Goal: Use online tool/utility: Utilize a website feature to perform a specific function

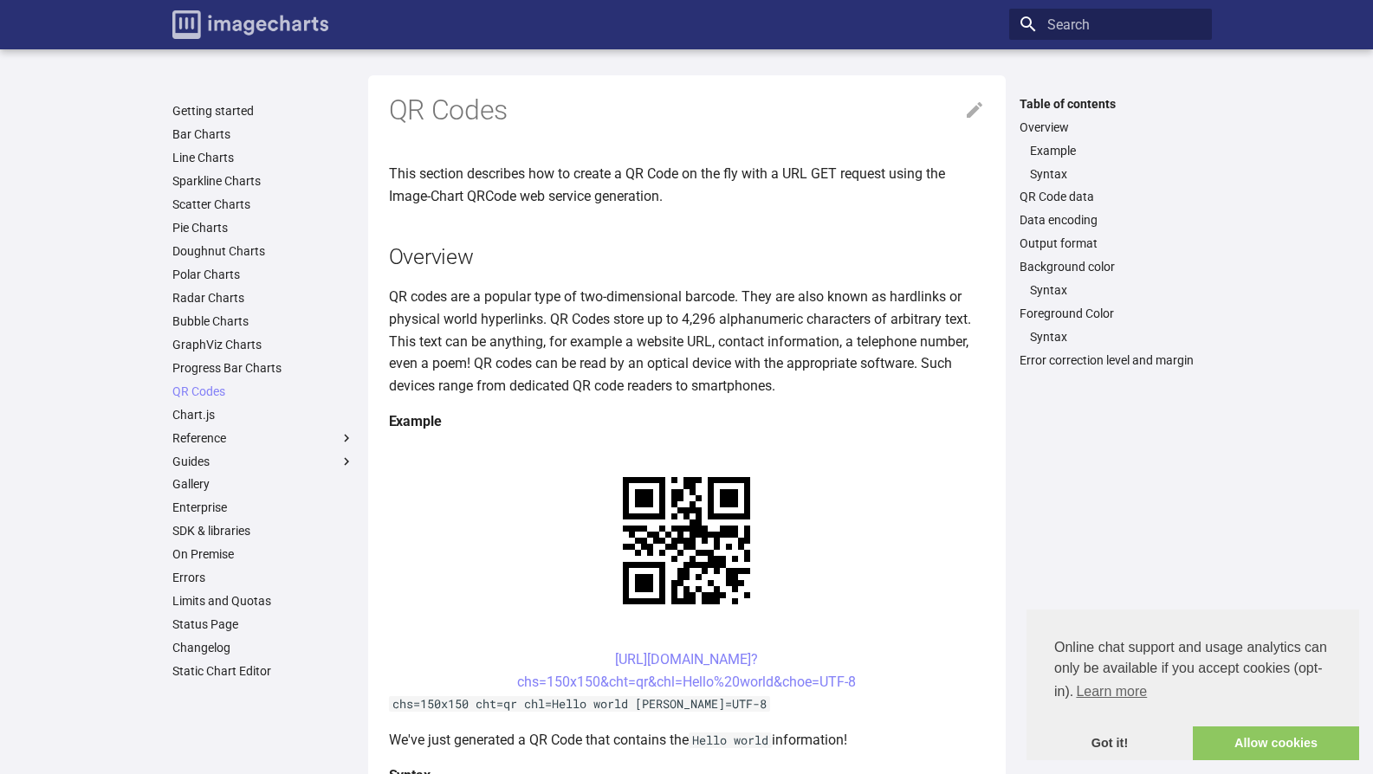
click at [181, 13] on img "Image-Charts documentation" at bounding box center [250, 24] width 156 height 29
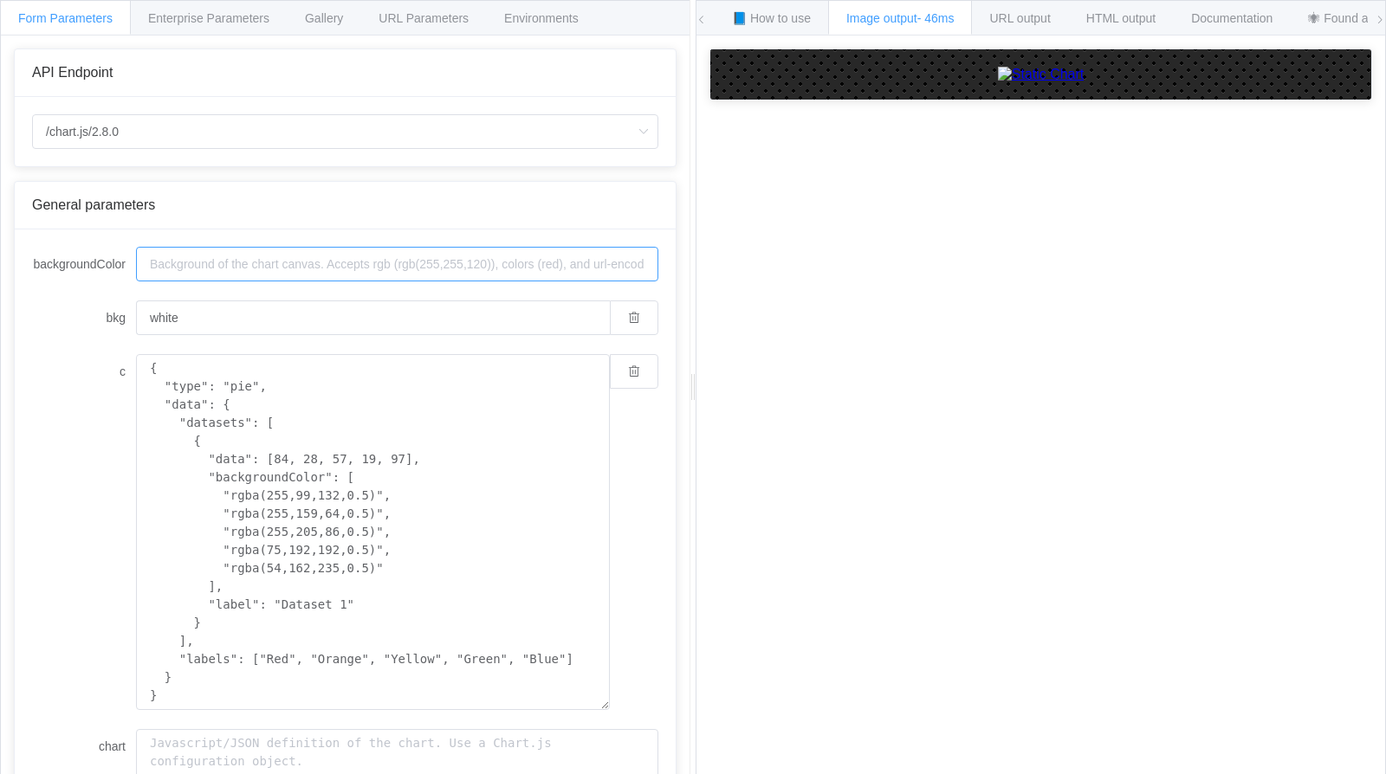
click at [249, 258] on input "backgroundColor" at bounding box center [397, 264] width 522 height 35
click at [79, 140] on input "/chart.js/2.8.0" at bounding box center [345, 131] width 626 height 35
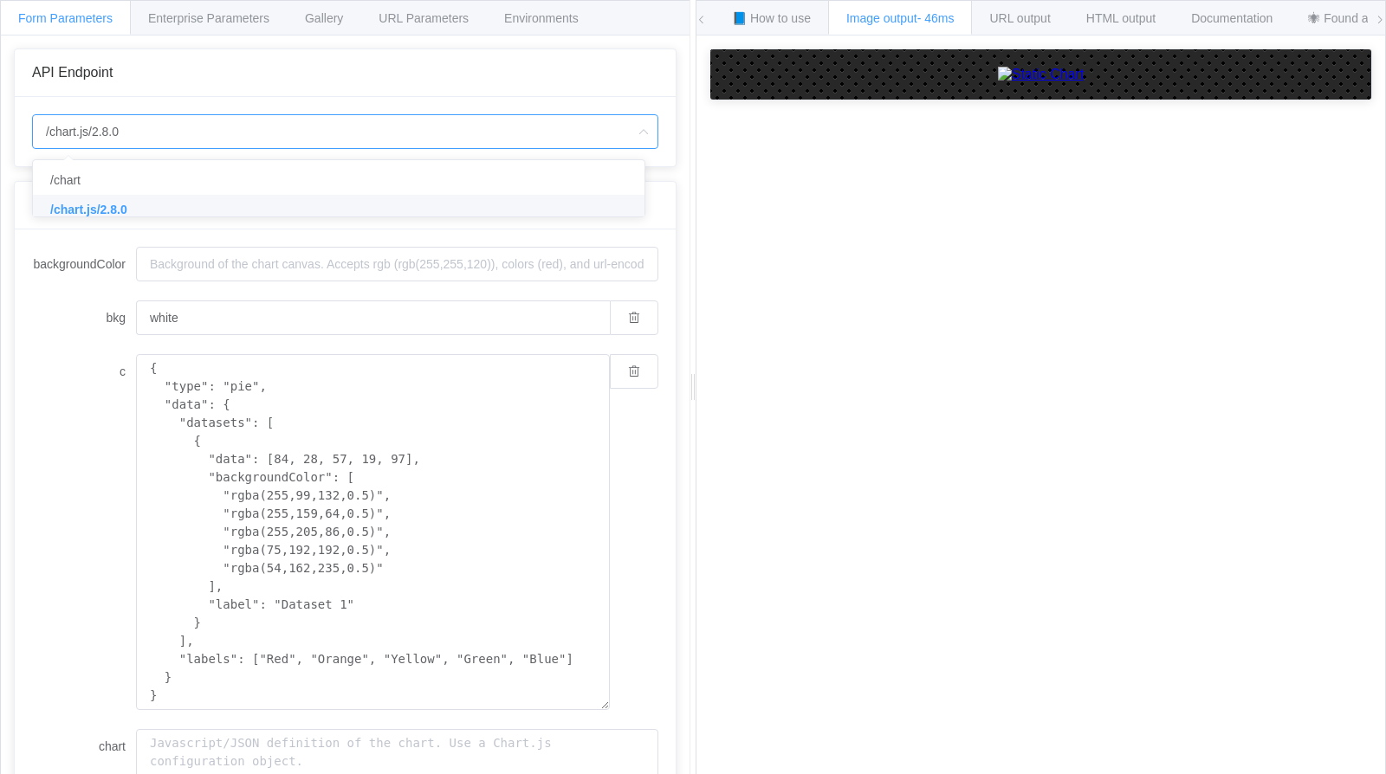
click at [86, 209] on span "/chart.js/2.8.0" at bounding box center [88, 210] width 77 height 14
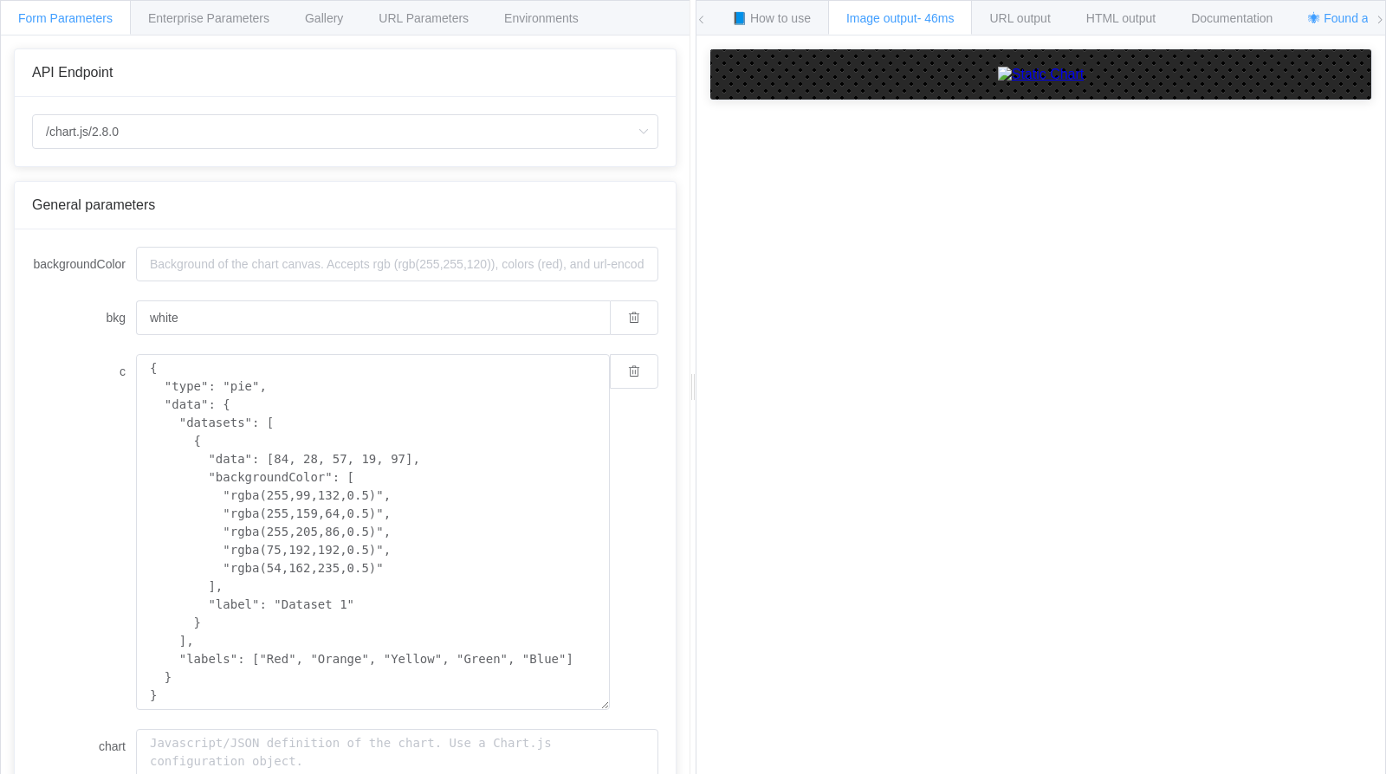
click at [1344, 25] on div "🕷 Found a bug? Send a feedback!" at bounding box center [1402, 17] width 224 height 35
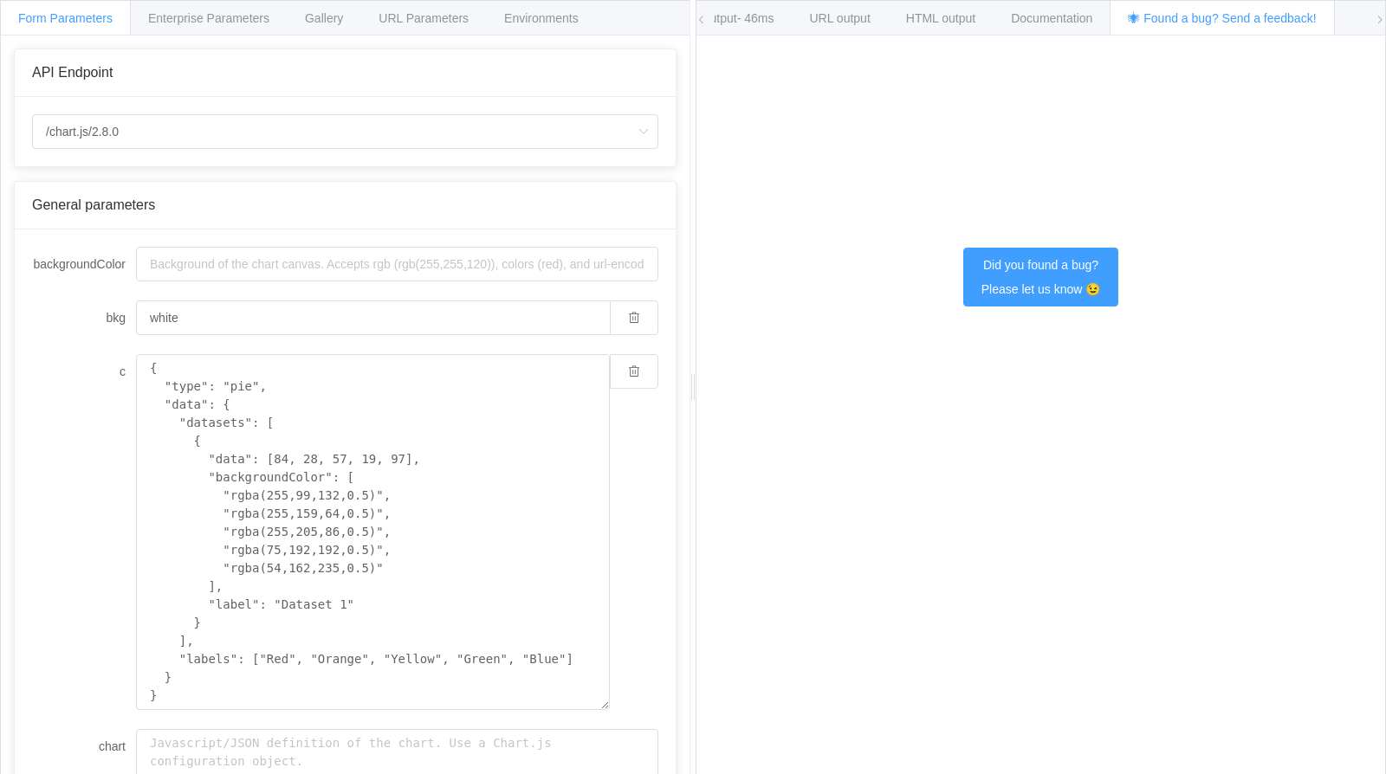
click at [1316, 18] on span "🕷 Found a bug? Send a feedback!" at bounding box center [1222, 18] width 188 height 14
click at [744, 17] on span "Image output - 46ms" at bounding box center [720, 18] width 108 height 14
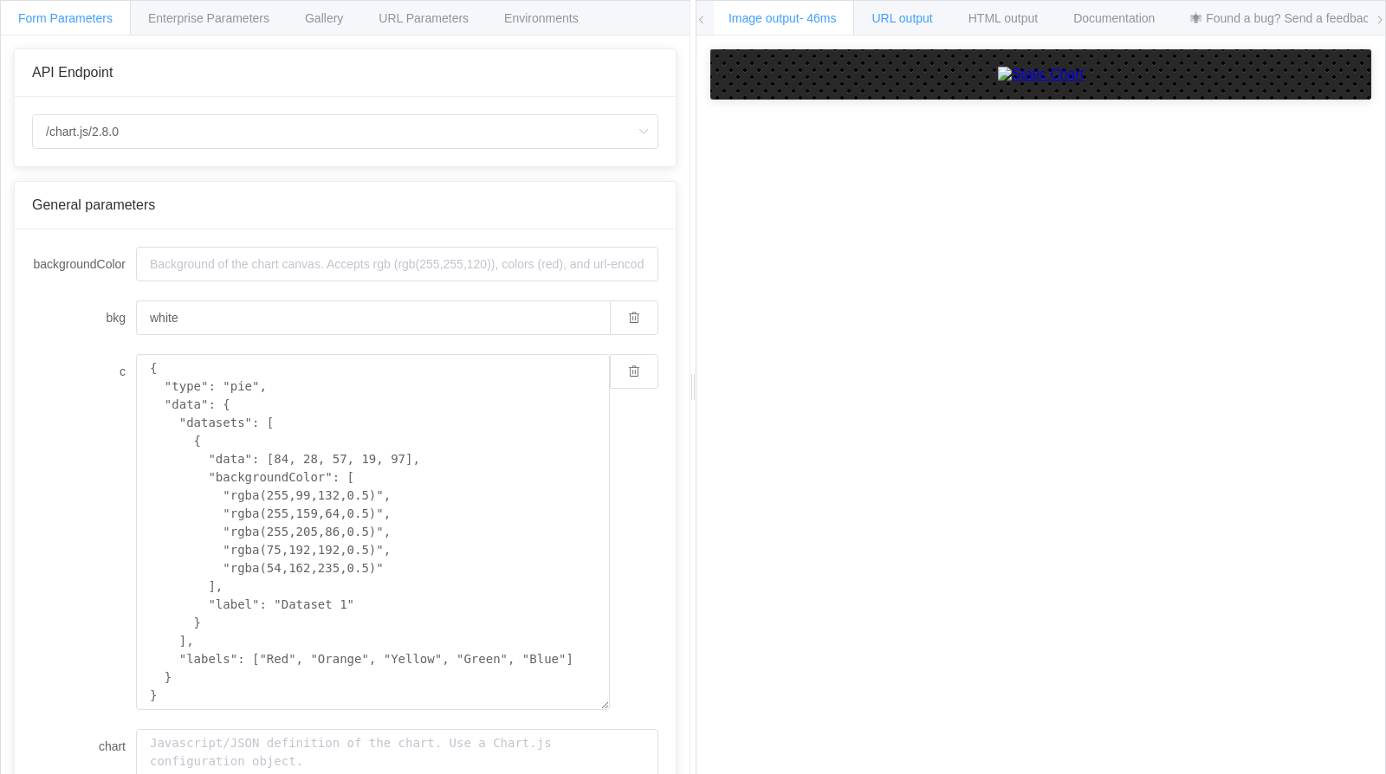
click at [904, 23] on span "URL output" at bounding box center [901, 18] width 61 height 14
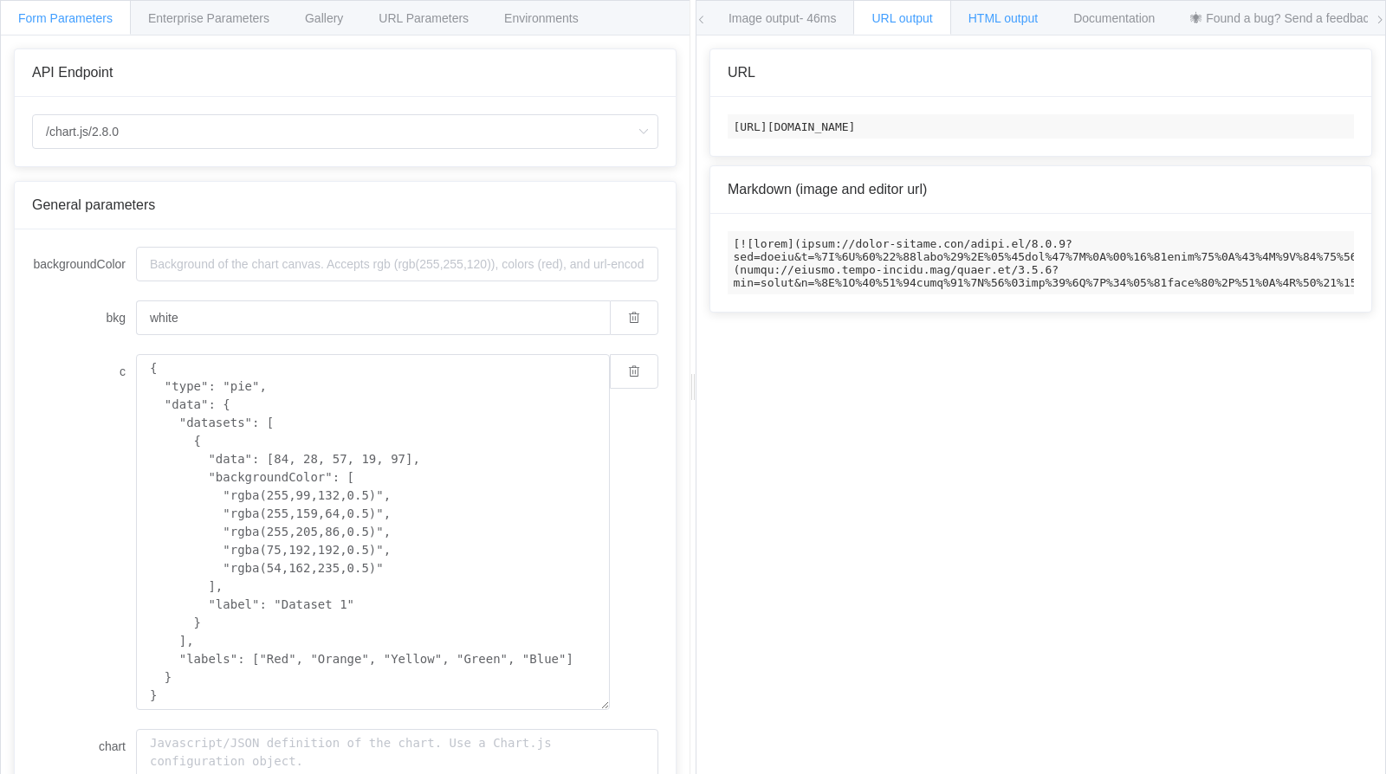
click at [980, 18] on div "HTML output" at bounding box center [1003, 17] width 106 height 35
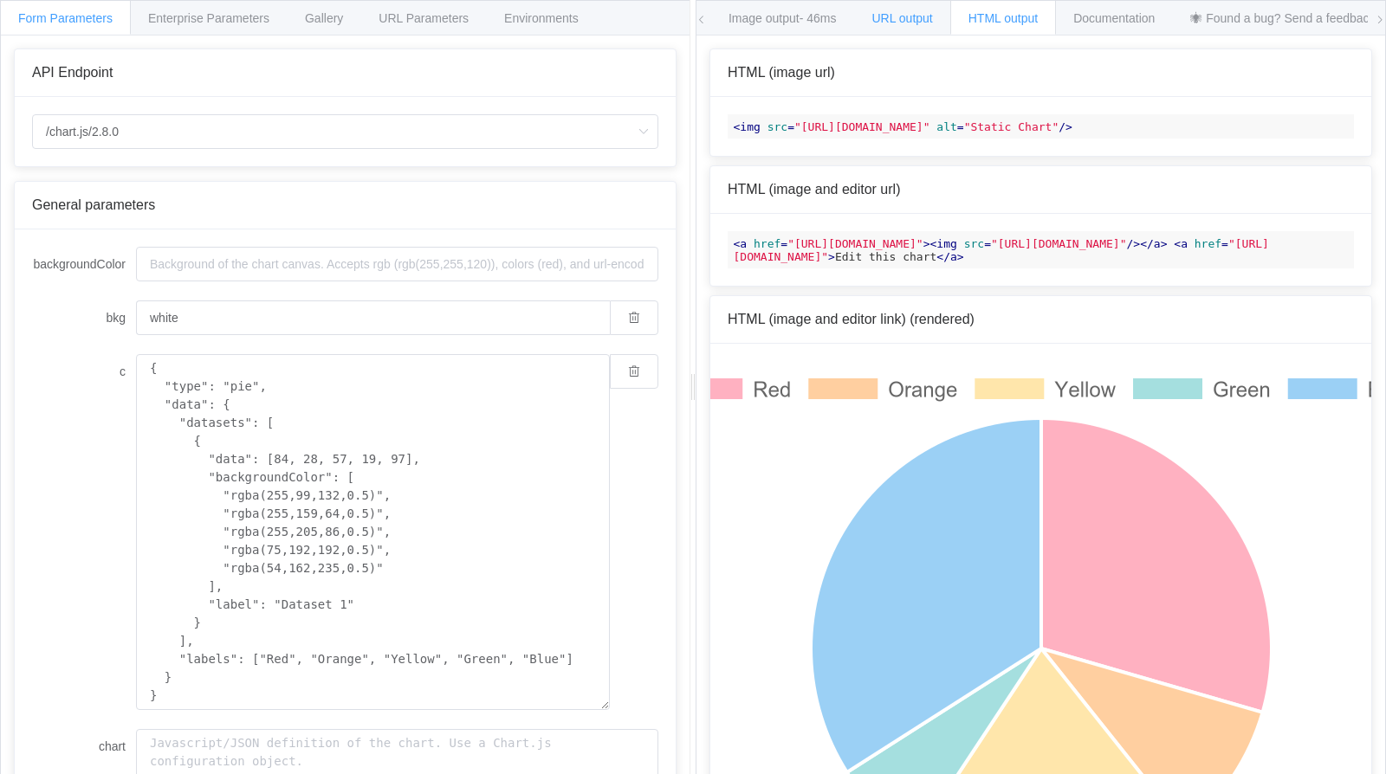
click at [921, 17] on span "URL output" at bounding box center [901, 18] width 61 height 14
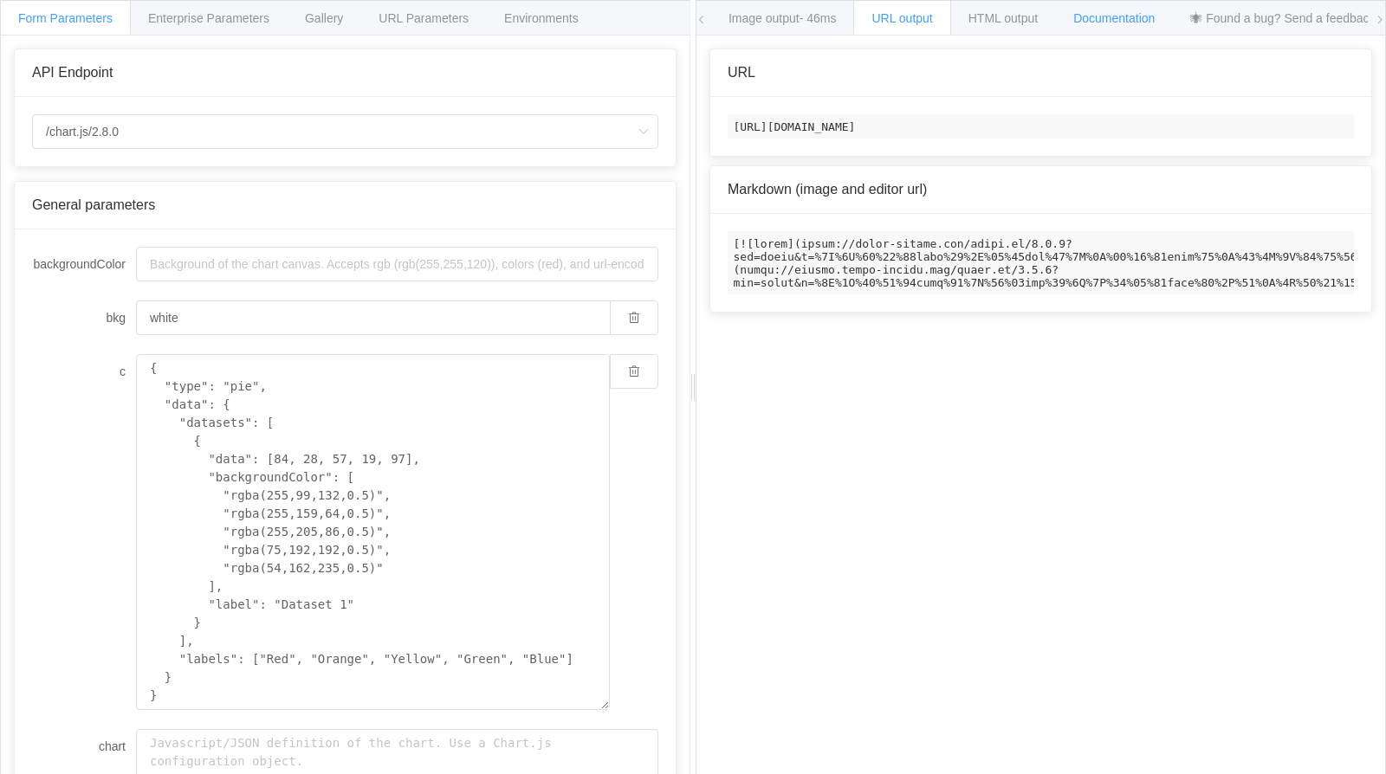
click at [1100, 20] on span "Documentation" at bounding box center [1113, 18] width 81 height 14
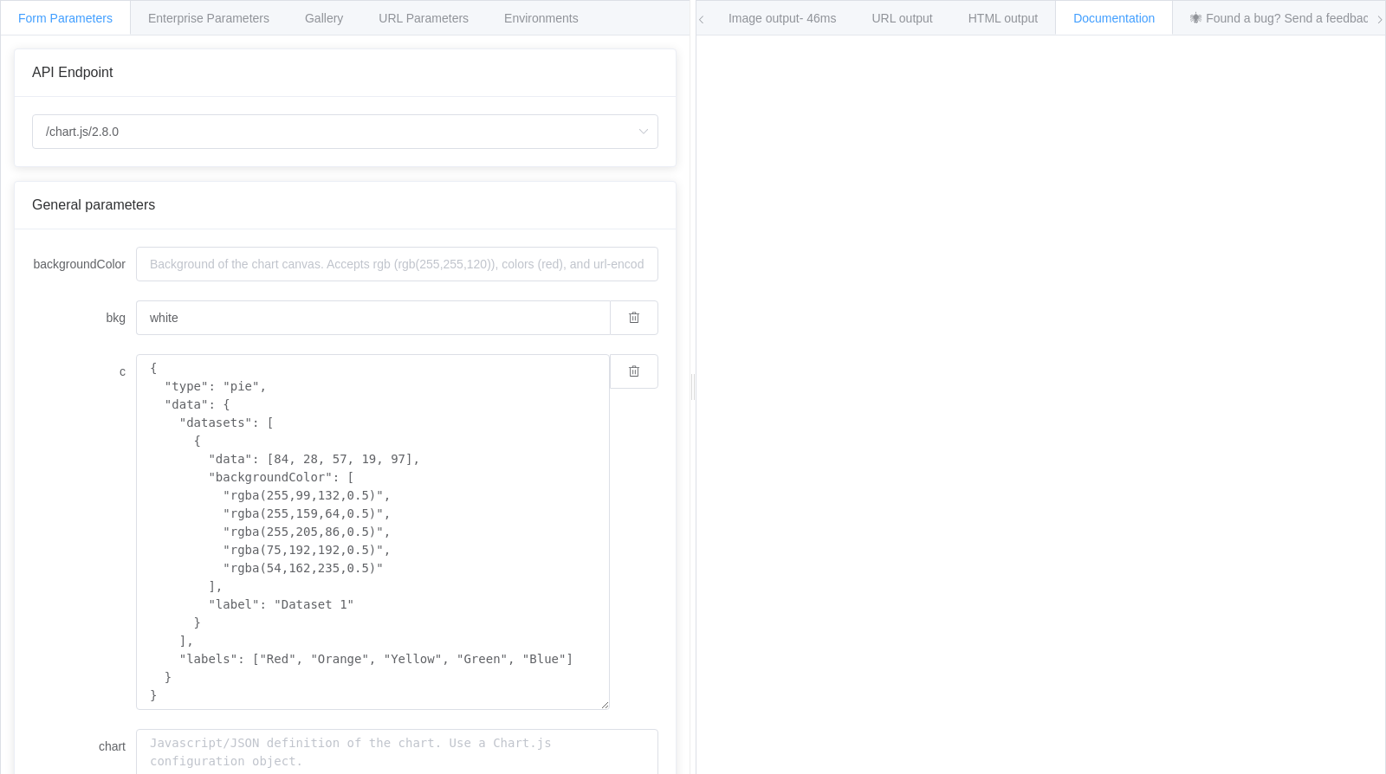
click at [49, 16] on span "Form Parameters" at bounding box center [65, 18] width 94 height 14
click at [208, 21] on span "Enterprise Parameters" at bounding box center [208, 18] width 121 height 14
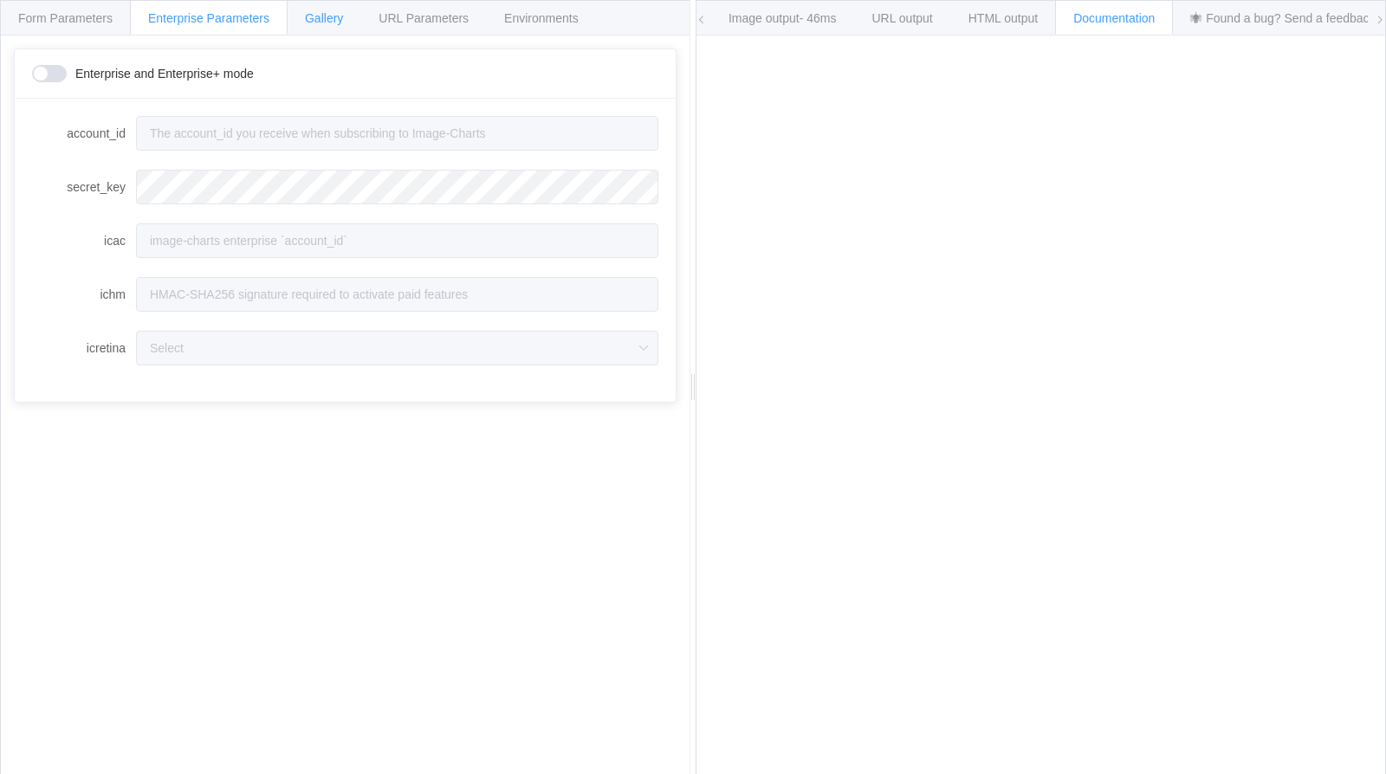
click at [341, 25] on div "Gallery" at bounding box center [324, 17] width 74 height 35
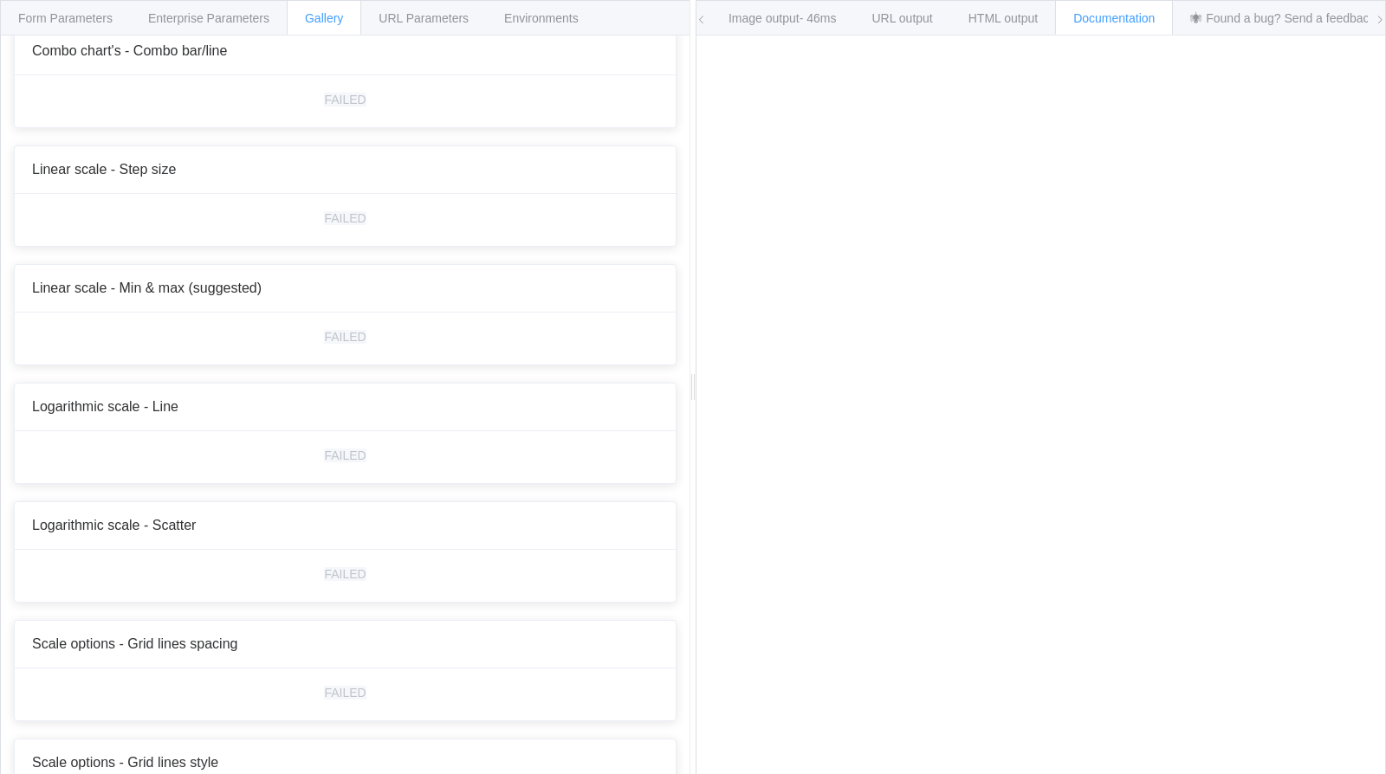
scroll to position [5514, 0]
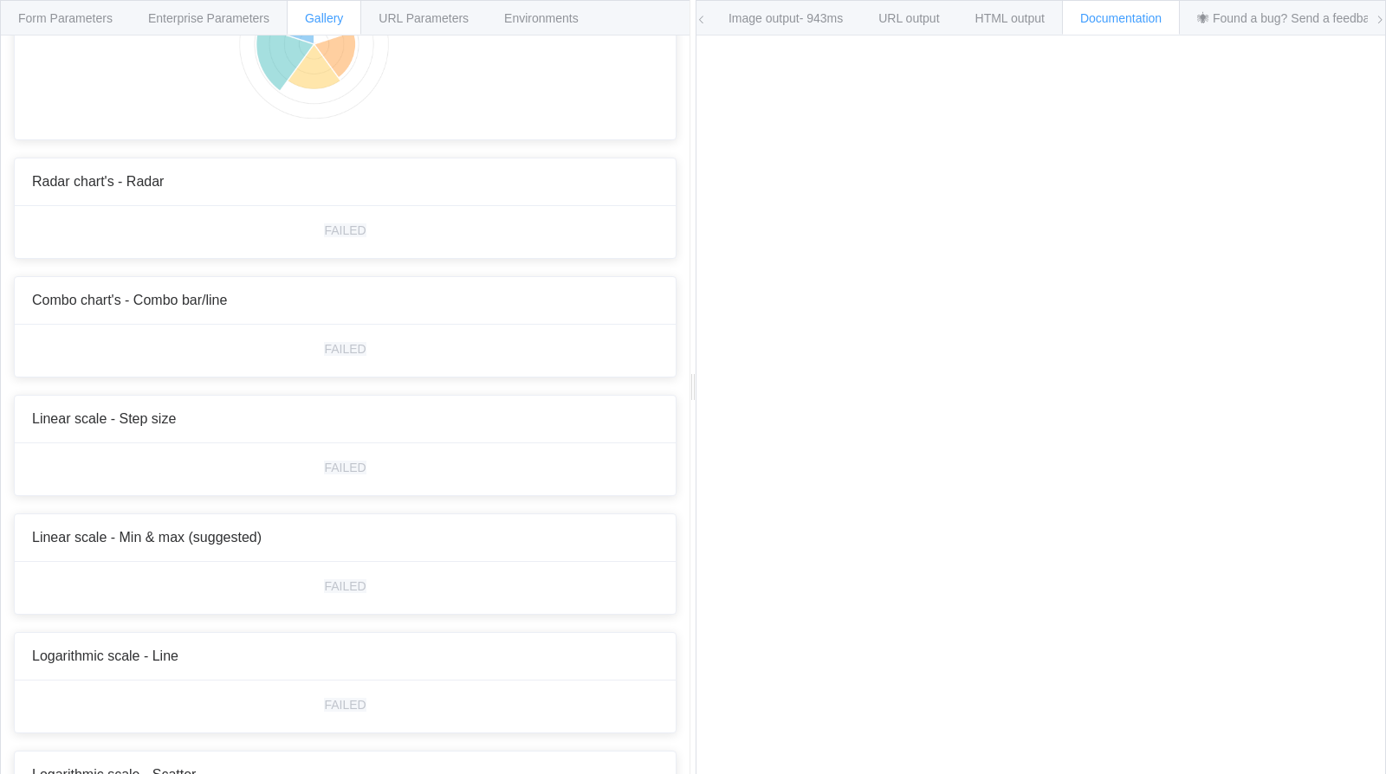
scroll to position [5506, 0]
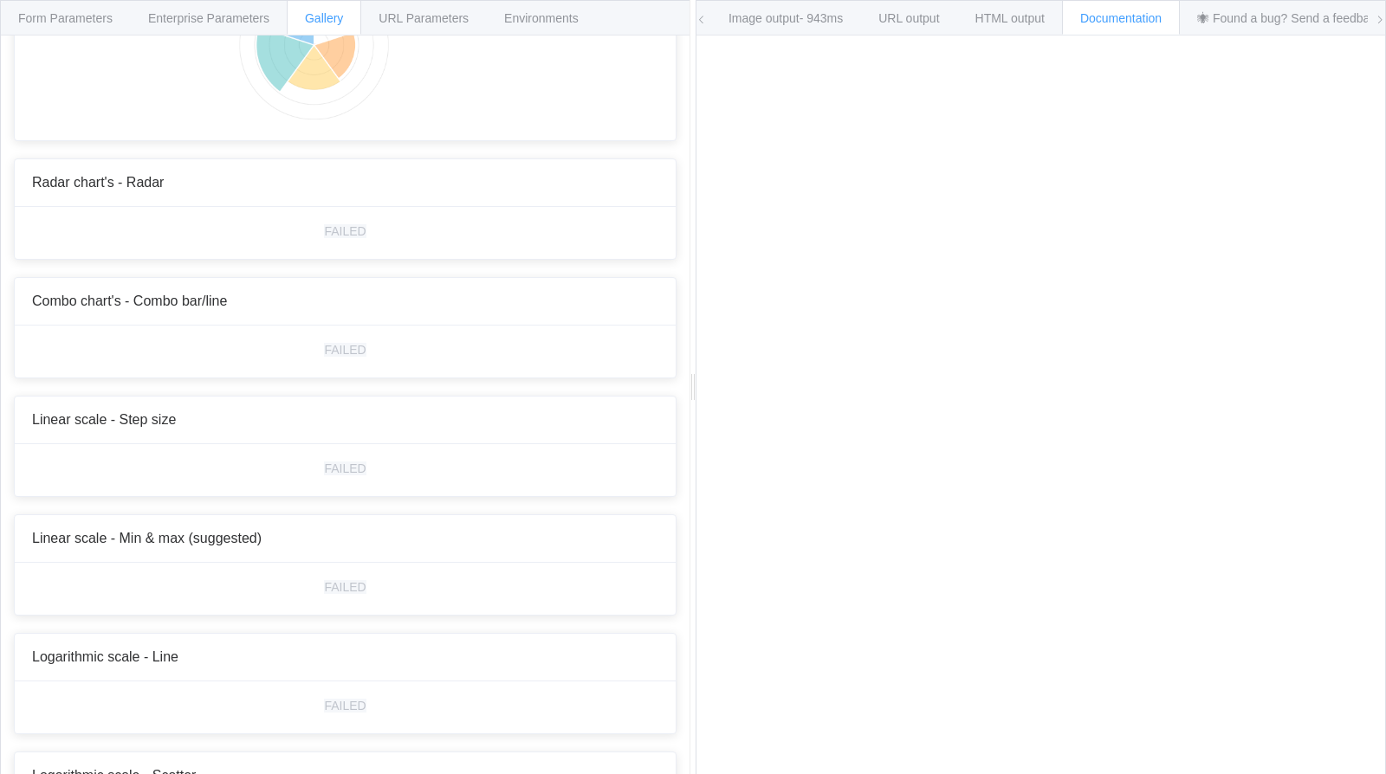
click at [40, 17] on span "Form Parameters" at bounding box center [65, 18] width 94 height 14
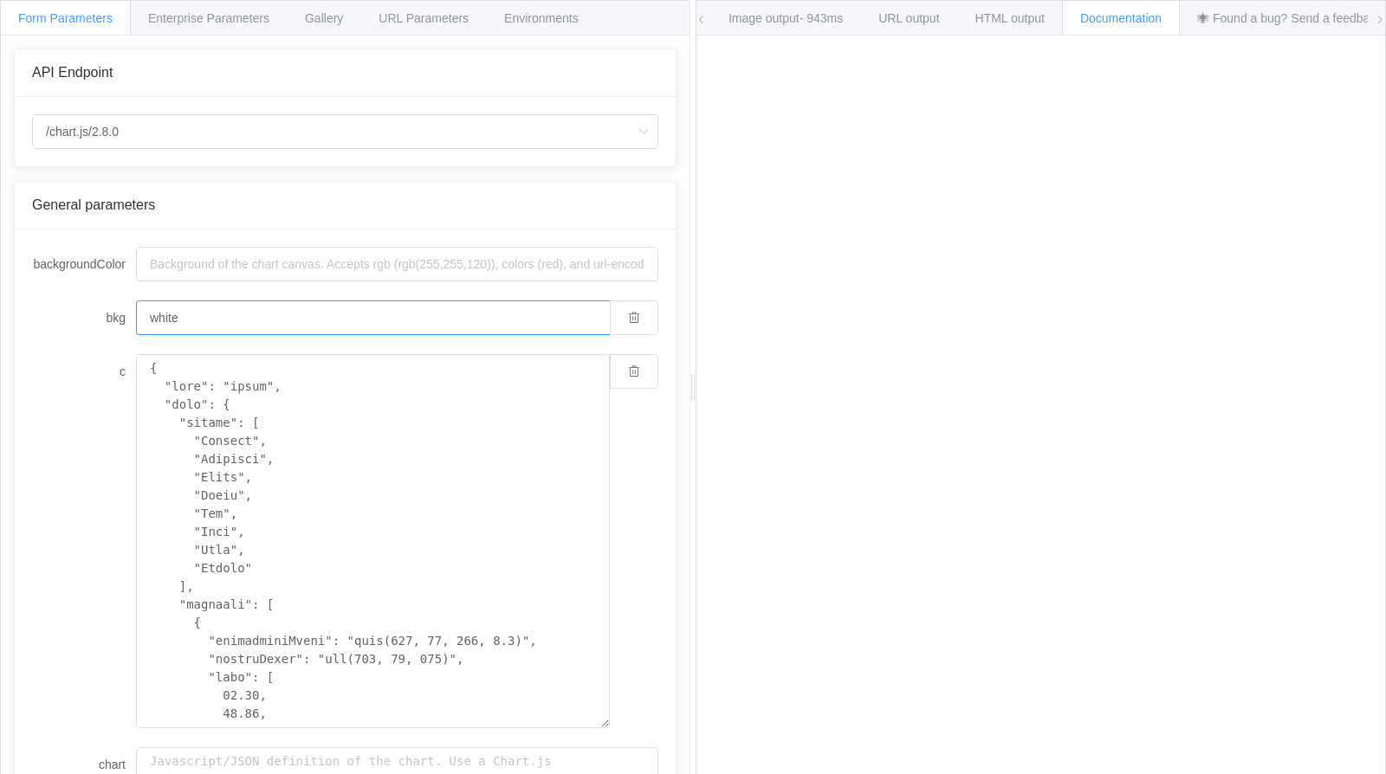
click at [217, 323] on input "white" at bounding box center [373, 318] width 474 height 35
click at [232, 269] on input "backgroundColor" at bounding box center [397, 264] width 522 height 35
click at [83, 191] on div "General parameters" at bounding box center [345, 206] width 661 height 48
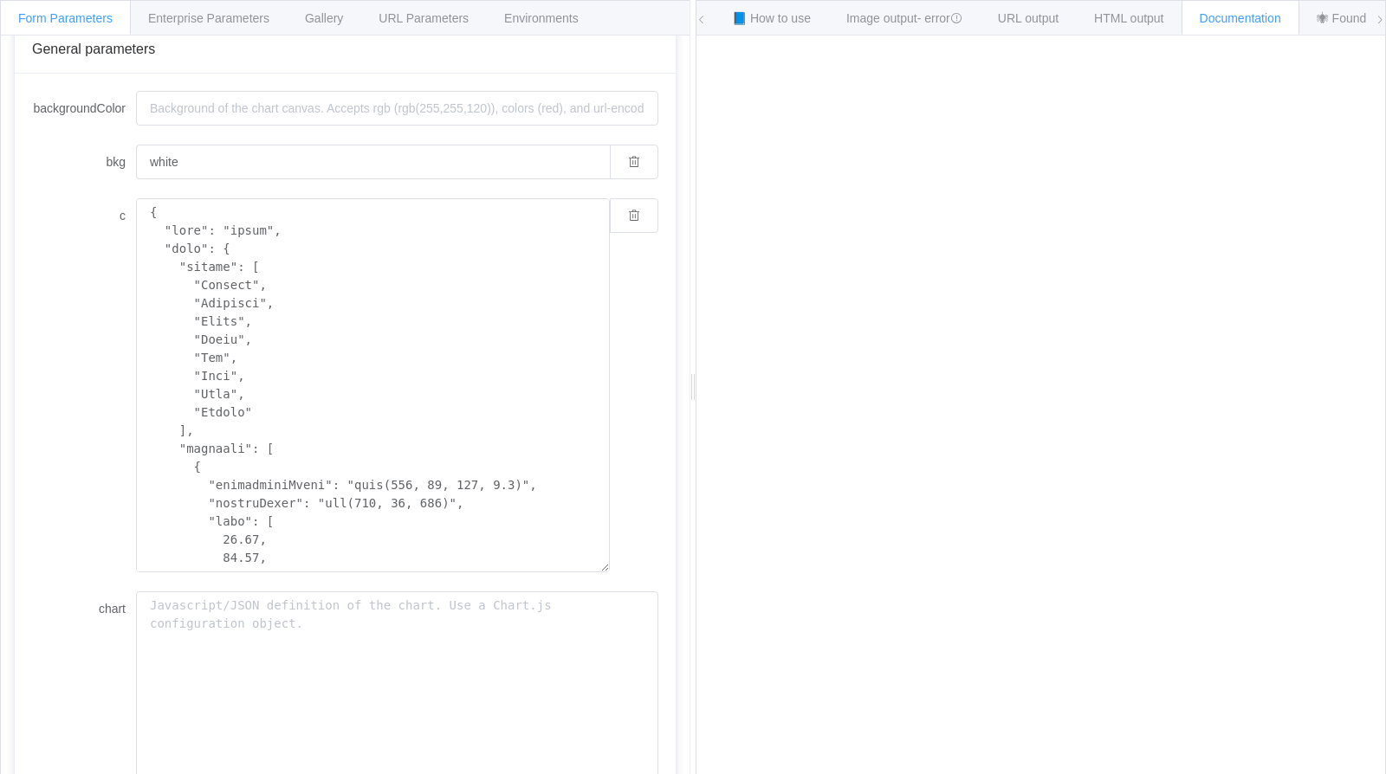
scroll to position [350, 0]
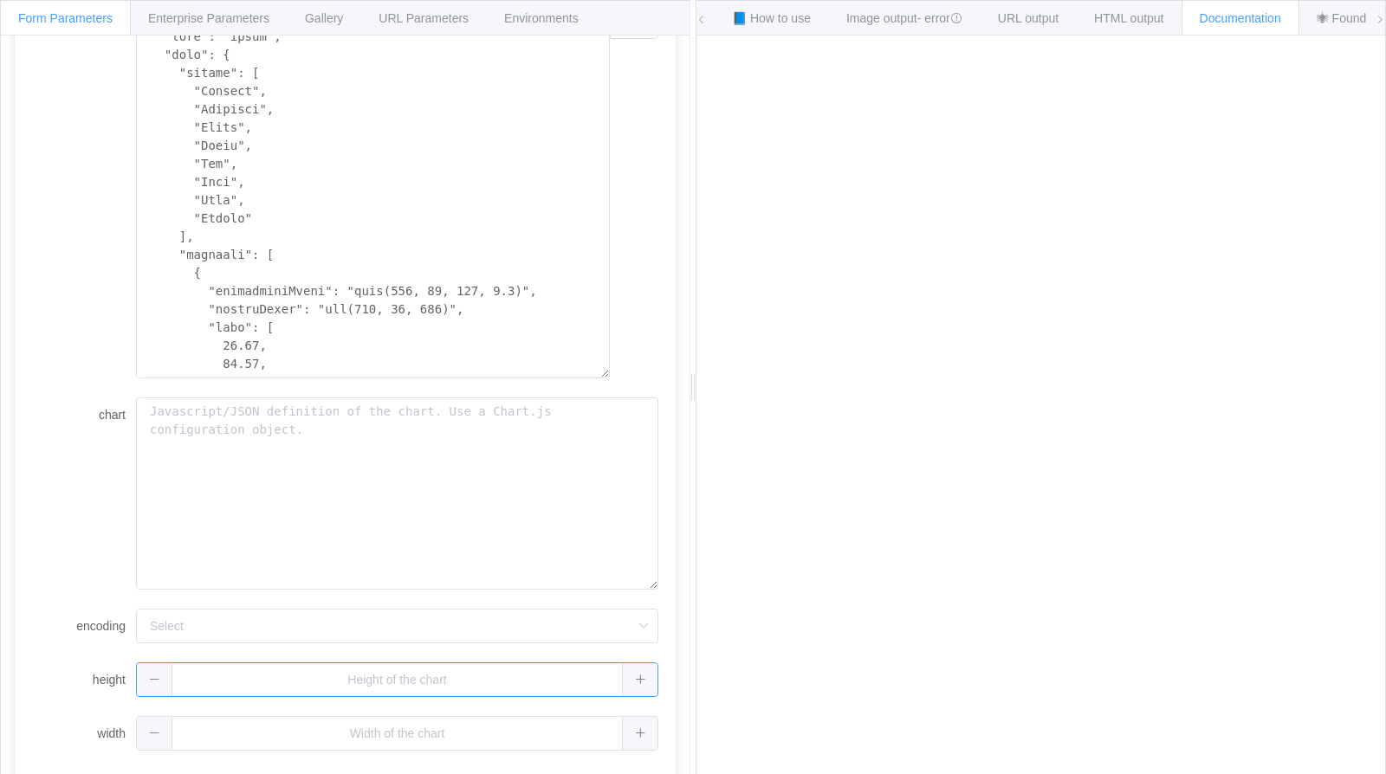
click at [403, 680] on input "text" at bounding box center [397, 680] width 522 height 35
click at [790, 23] on span "📘 How to use" at bounding box center [771, 18] width 79 height 14
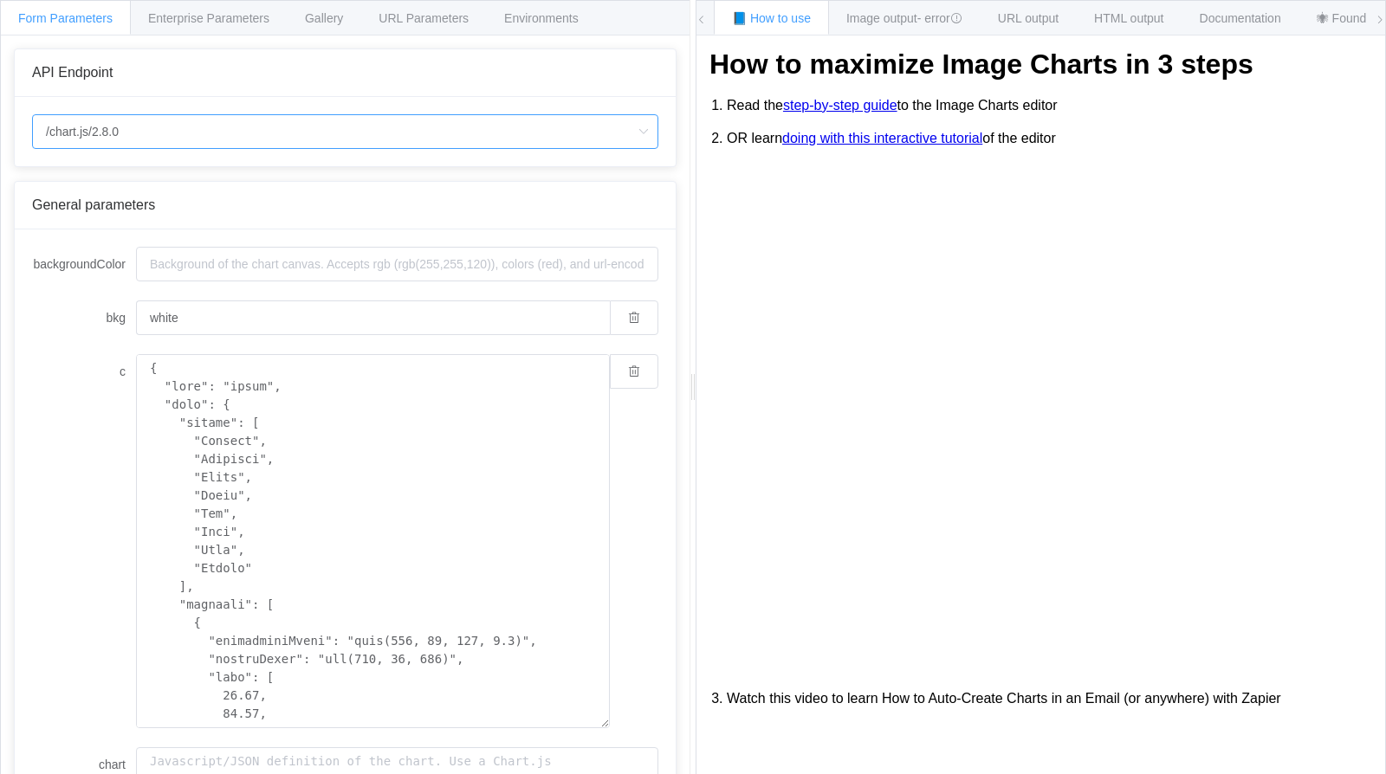
click at [356, 142] on input "/chart.js/2.8.0" at bounding box center [345, 131] width 626 height 35
click at [338, 183] on li "/chart" at bounding box center [345, 179] width 625 height 29
type input "/chart"
type input "20"
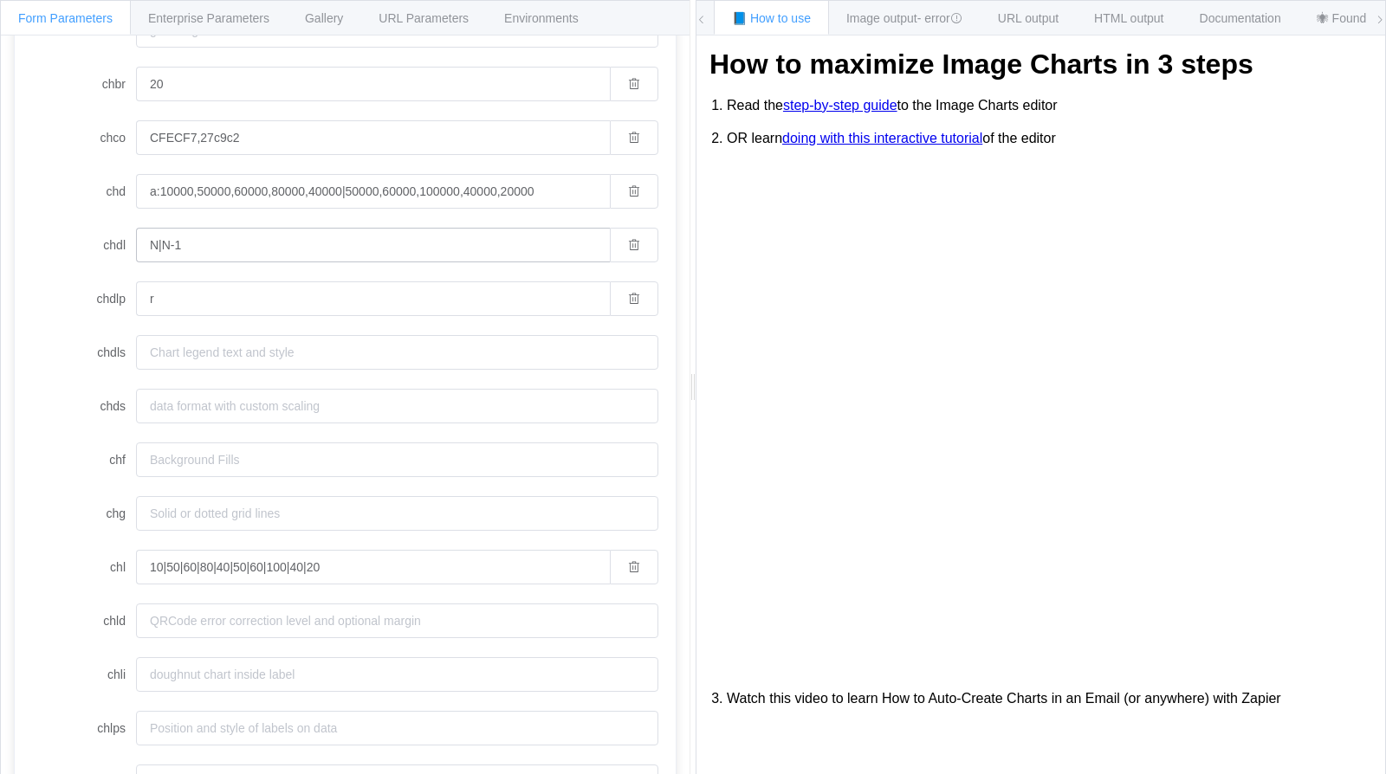
scroll to position [212, 0]
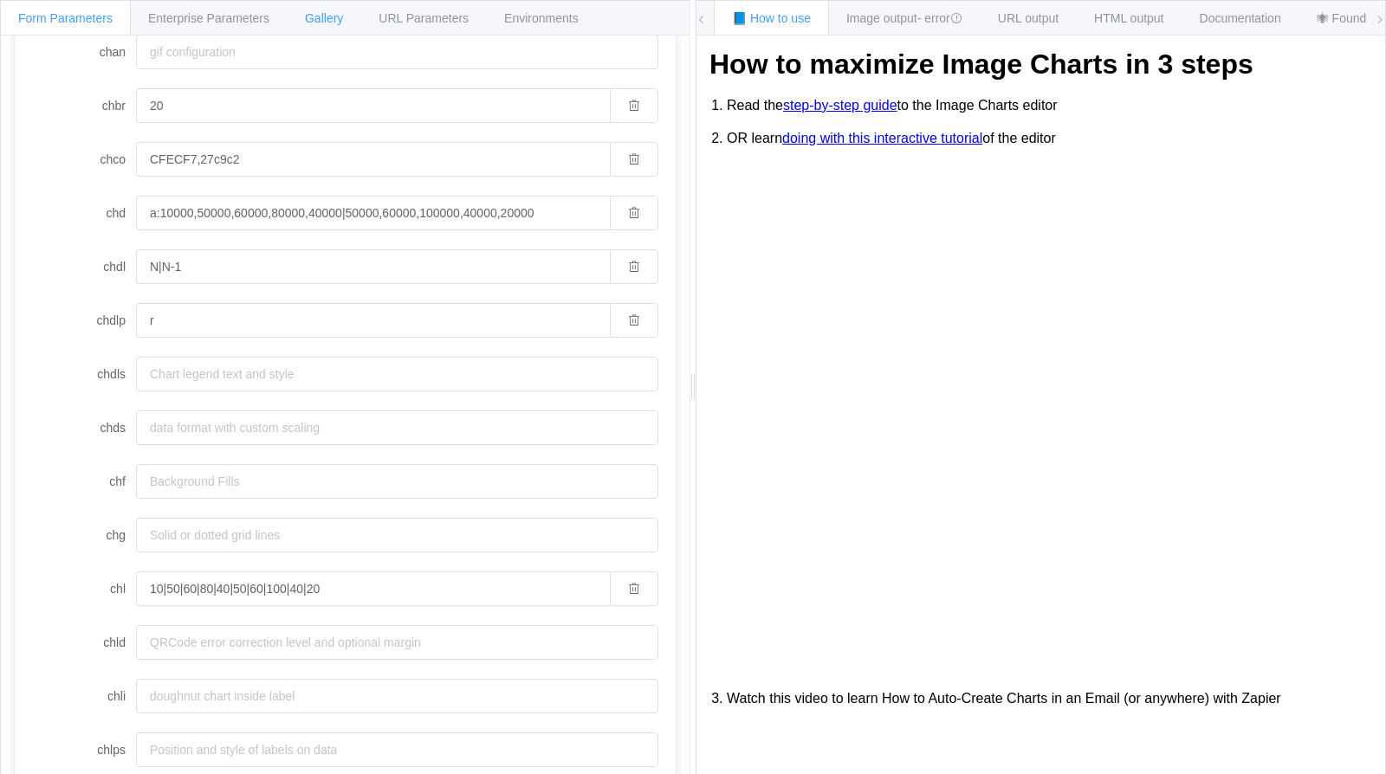
click at [310, 19] on span "Gallery" at bounding box center [324, 18] width 38 height 14
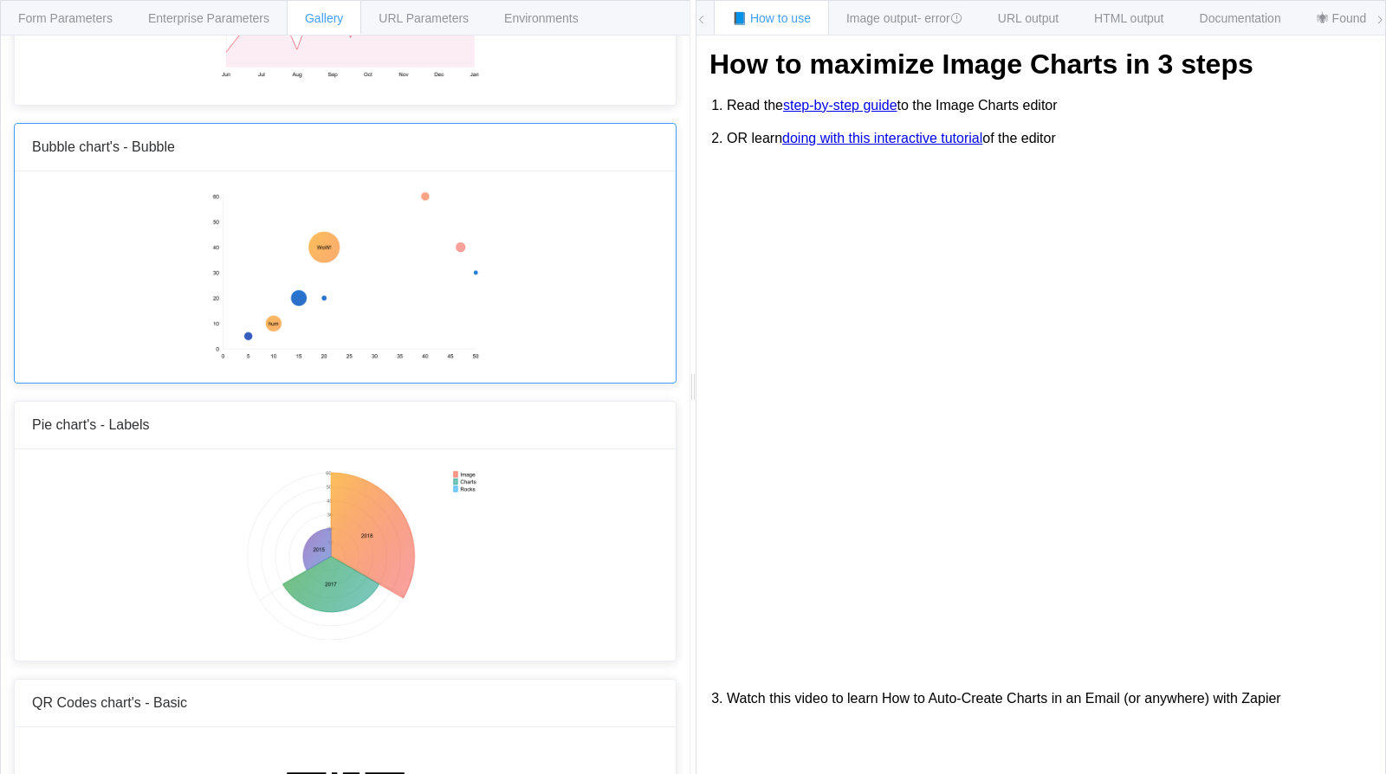
scroll to position [2268, 0]
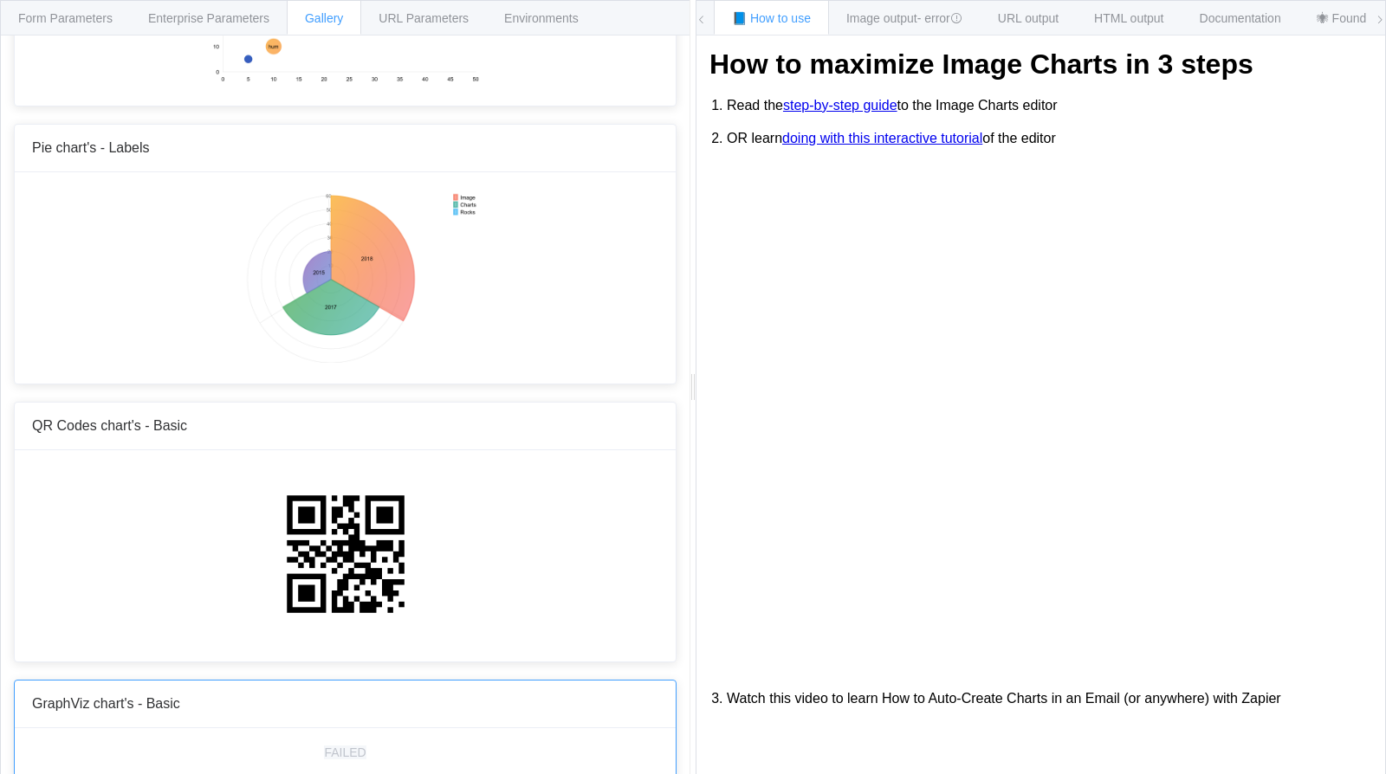
click at [400, 746] on div "FAILED" at bounding box center [345, 755] width 661 height 52
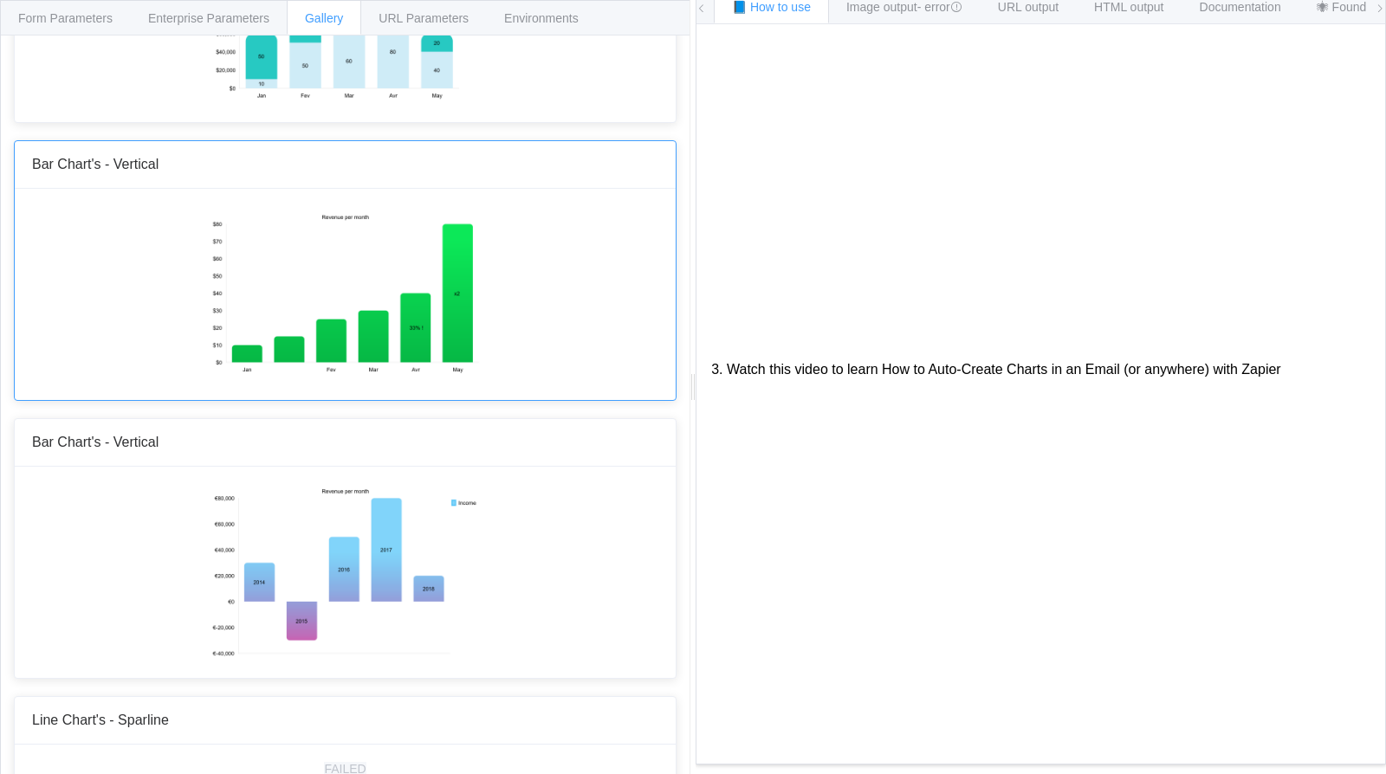
scroll to position [0, 0]
